Goal: Find contact information: Find contact information

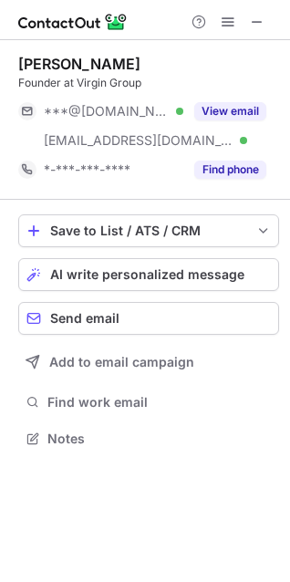
scroll to position [426, 290]
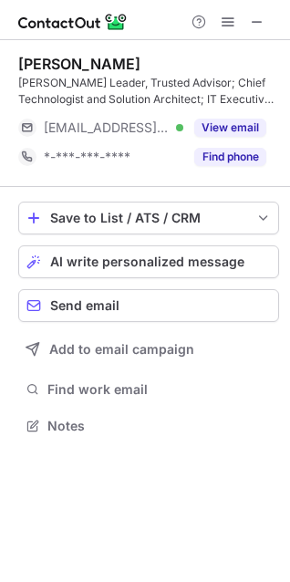
scroll to position [413, 290]
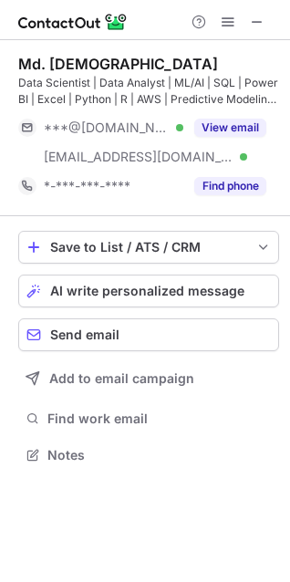
scroll to position [443, 290]
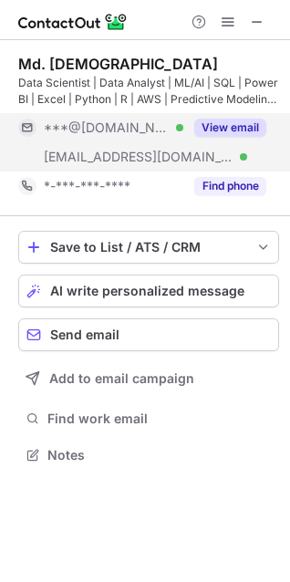
click at [141, 147] on div "[EMAIL_ADDRESS][DOMAIN_NAME] Verified" at bounding box center [100, 156] width 165 height 29
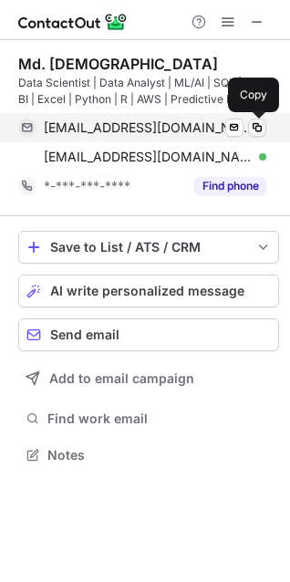
click at [263, 122] on span at bounding box center [257, 127] width 15 height 15
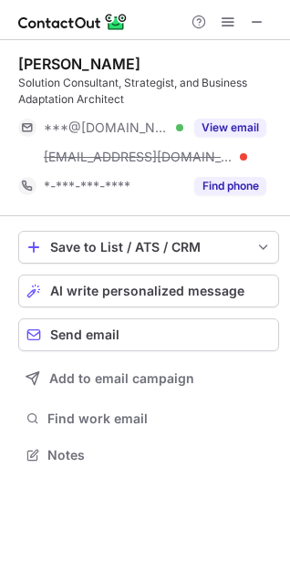
scroll to position [443, 290]
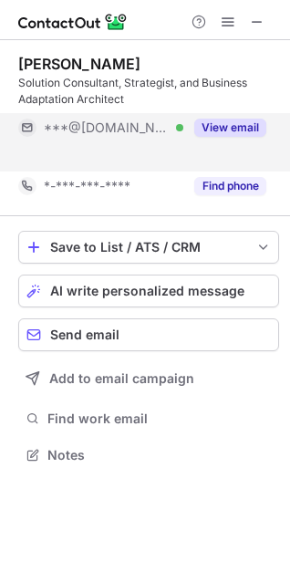
click at [72, 117] on div "***@[DOMAIN_NAME] Verified" at bounding box center [100, 127] width 165 height 29
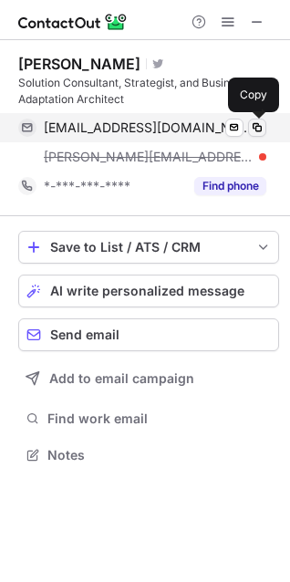
click at [255, 128] on span at bounding box center [257, 127] width 15 height 15
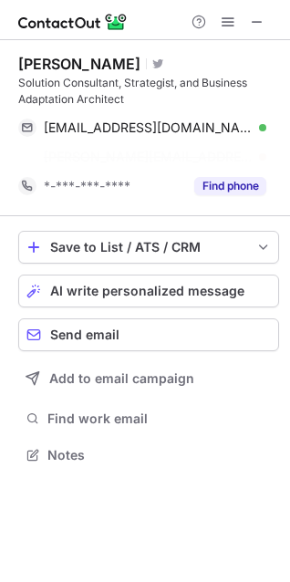
scroll to position [413, 290]
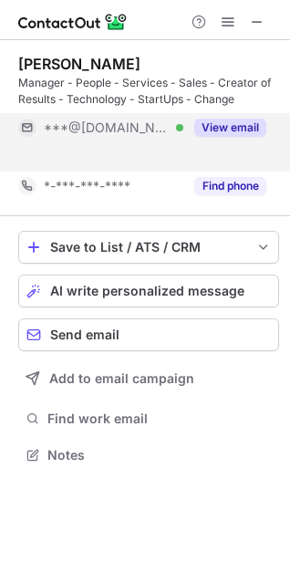
scroll to position [413, 290]
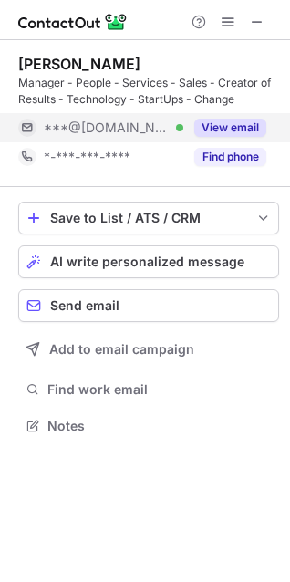
click at [119, 133] on span "***@gmail.com" at bounding box center [107, 128] width 126 height 16
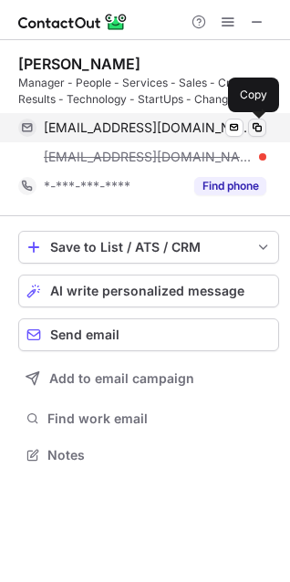
click at [250, 123] on span at bounding box center [257, 127] width 15 height 15
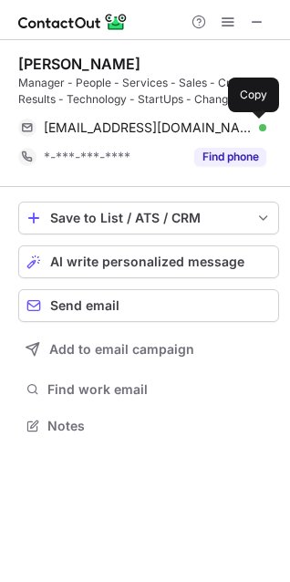
scroll to position [413, 290]
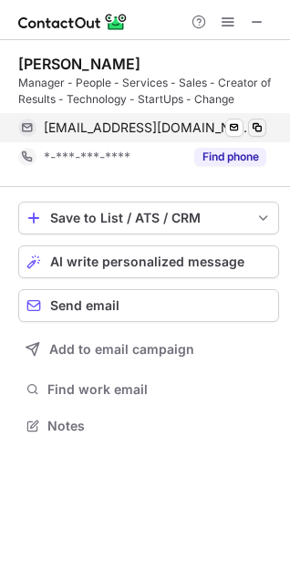
click at [258, 124] on span at bounding box center [257, 127] width 15 height 15
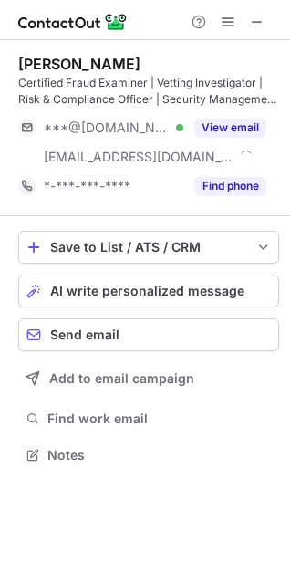
scroll to position [443, 290]
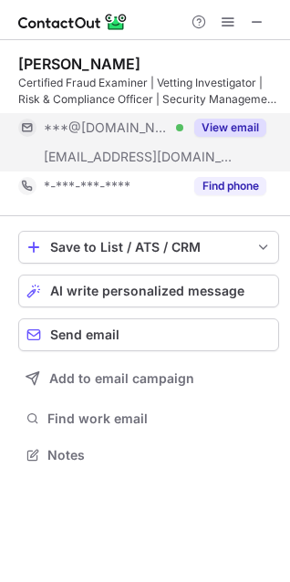
click at [85, 126] on span "***@gmail.com" at bounding box center [107, 128] width 126 height 16
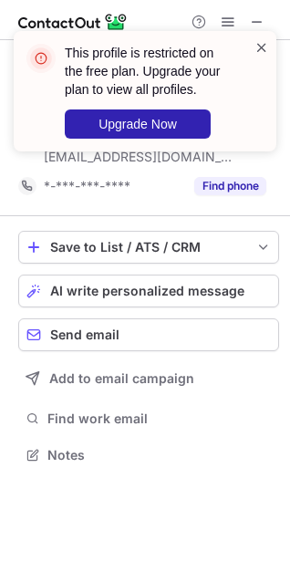
click at [261, 47] on span at bounding box center [262, 47] width 15 height 18
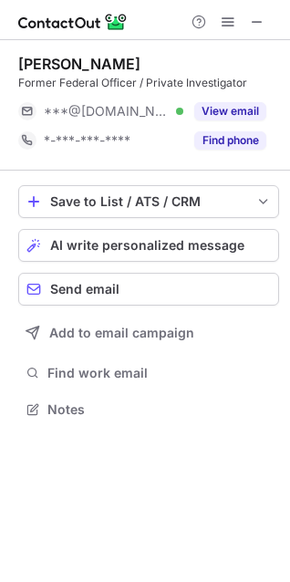
scroll to position [397, 290]
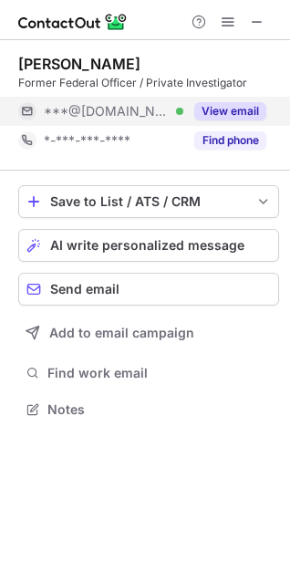
click at [115, 108] on span "***@gmail.com" at bounding box center [107, 111] width 126 height 16
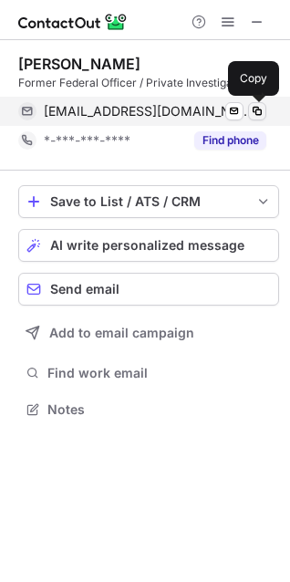
click at [261, 114] on span at bounding box center [257, 111] width 15 height 15
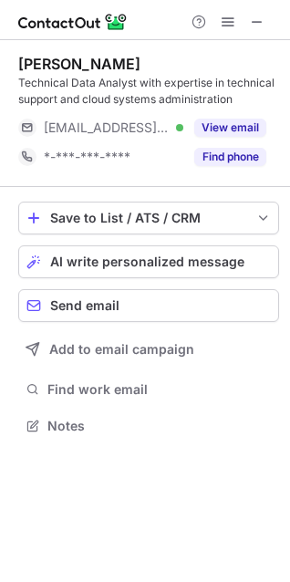
scroll to position [413, 290]
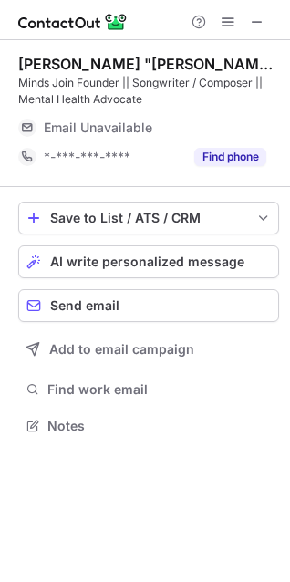
scroll to position [413, 290]
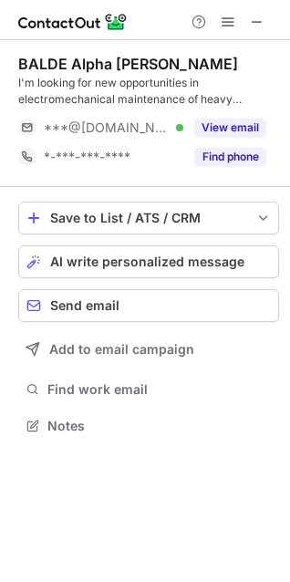
scroll to position [413, 290]
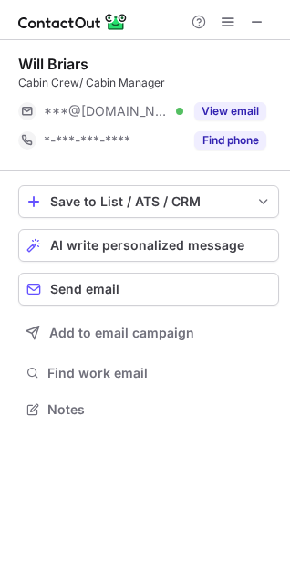
scroll to position [397, 290]
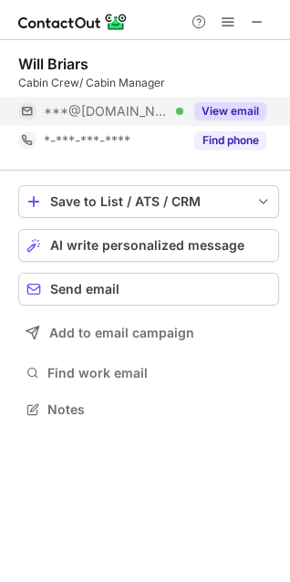
click at [109, 121] on div "***@[DOMAIN_NAME] Verified" at bounding box center [100, 111] width 165 height 29
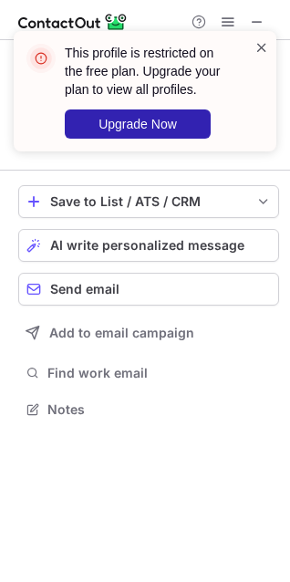
click at [261, 40] on span at bounding box center [262, 47] width 15 height 18
